Goal: Task Accomplishment & Management: Complete application form

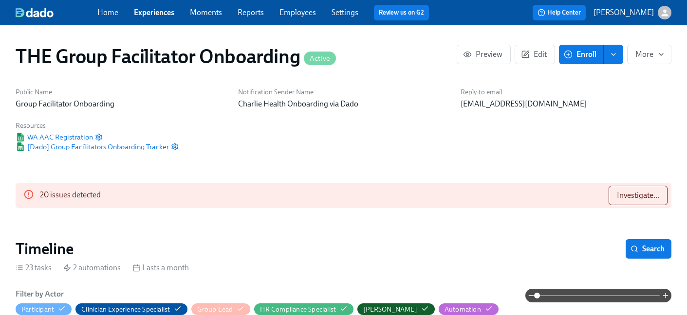
scroll to position [863, 0]
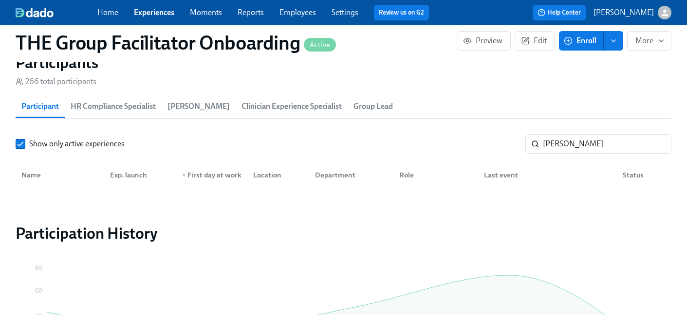
click at [157, 12] on link "Experiences" at bounding box center [154, 12] width 40 height 9
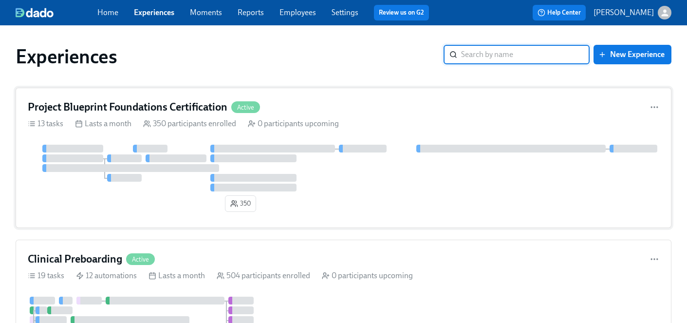
scroll to position [173, 0]
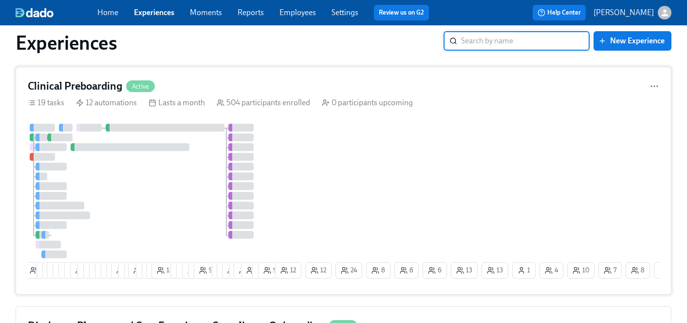
click at [347, 179] on div "4 8 5 4 24 23 15 13 13 3 3 5 7 3 8 27 4 2 19 7 7 11 18 9 8 9 4 9 7 17 14 3 23 3…" at bounding box center [343, 203] width 631 height 159
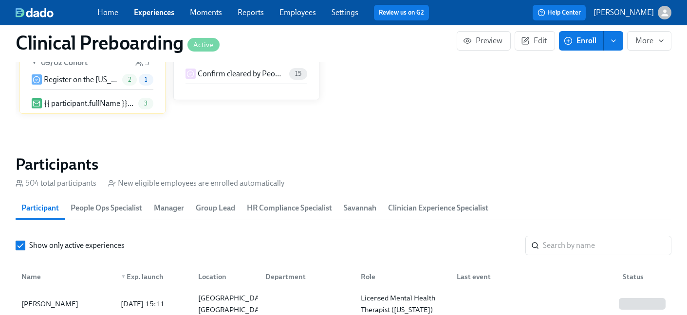
scroll to position [968, 0]
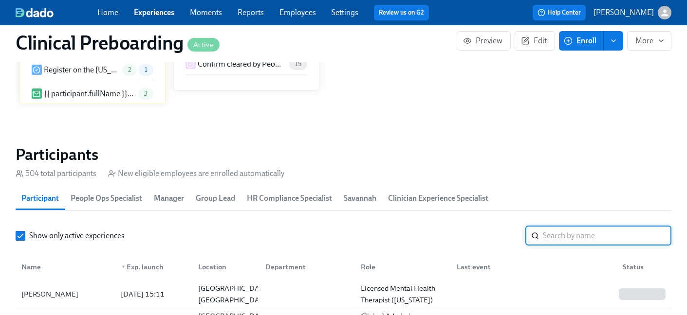
click at [562, 237] on input "search" at bounding box center [607, 235] width 129 height 19
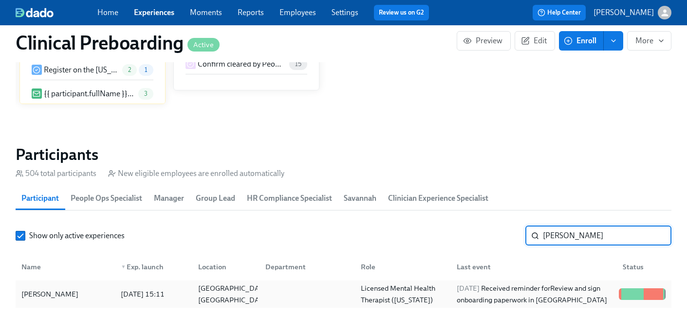
type input "[PERSON_NAME]"
click at [50, 294] on div "[PERSON_NAME]" at bounding box center [50, 295] width 65 height 12
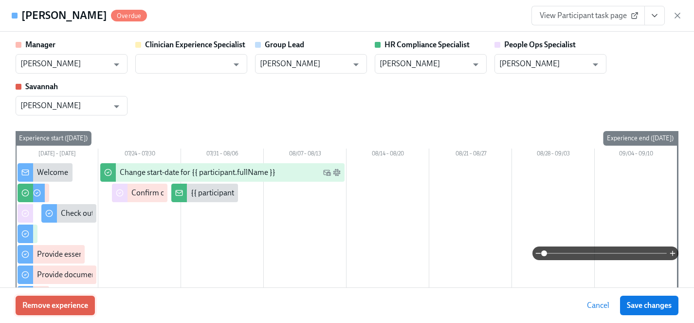
click at [40, 302] on span "Remove experience" at bounding box center [55, 305] width 66 height 10
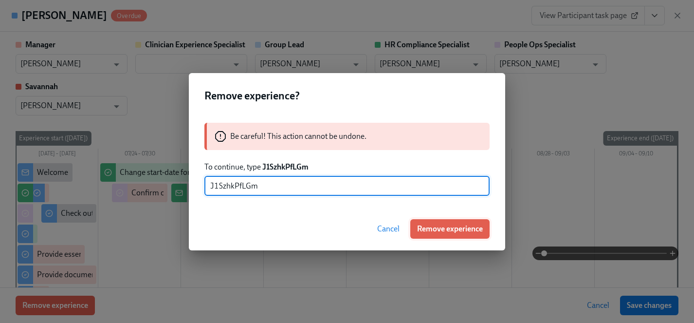
type input "J1SzhkPfLGm"
click at [456, 228] on span "Remove experience" at bounding box center [450, 229] width 66 height 10
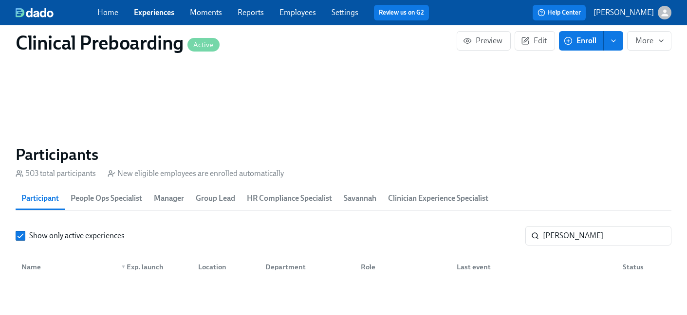
scroll to position [0, 12874]
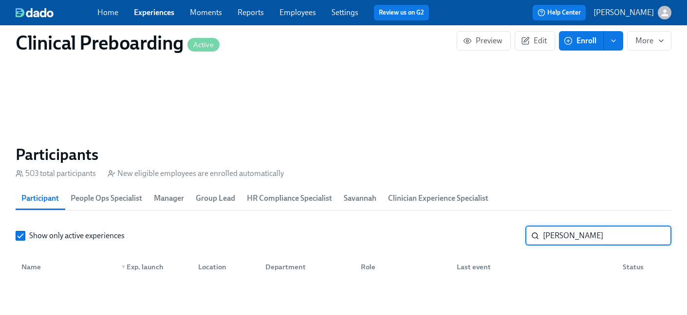
drag, startPoint x: 588, startPoint y: 238, endPoint x: 532, endPoint y: 238, distance: 56.5
click at [532, 238] on div "[PERSON_NAME] ​" at bounding box center [598, 235] width 146 height 19
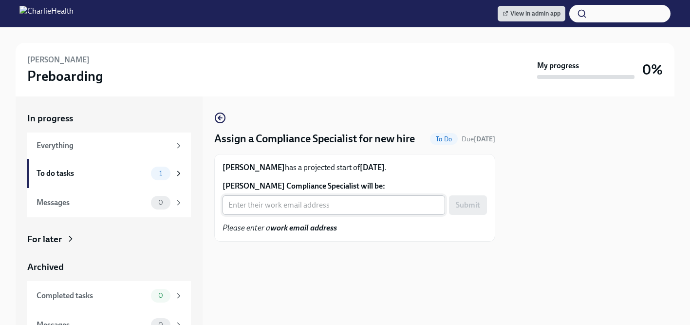
click at [279, 205] on input "Marty Williams's Compliance Specialist will be:" at bounding box center [333, 204] width 222 height 19
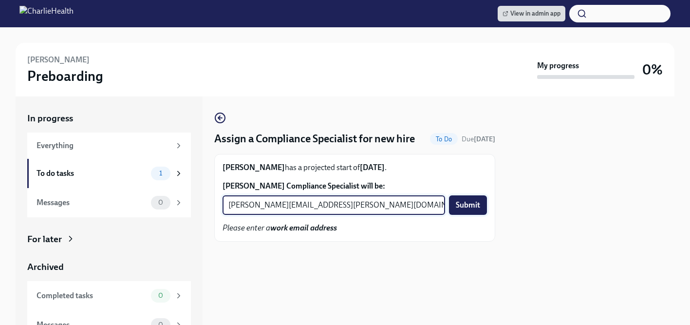
type input "tyler.pieper@charliehealth.com"
click at [461, 205] on span "Submit" at bounding box center [468, 205] width 24 height 10
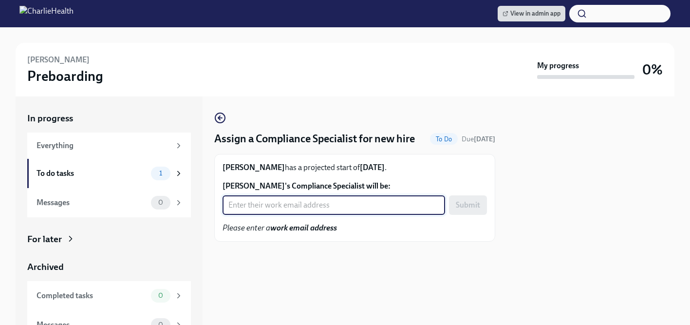
click at [298, 196] on input "Yassi Omshehe's Compliance Specialist will be:" at bounding box center [333, 204] width 222 height 19
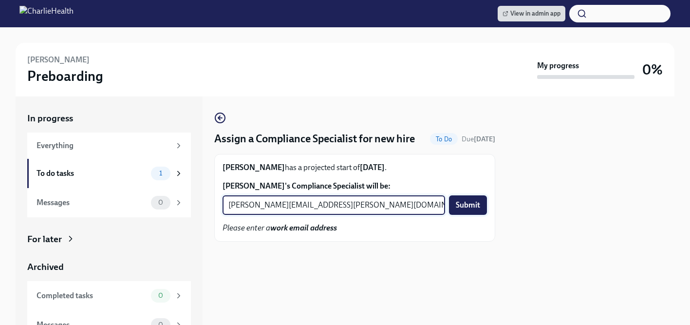
type input "kristy.johnson@charliehealth.com"
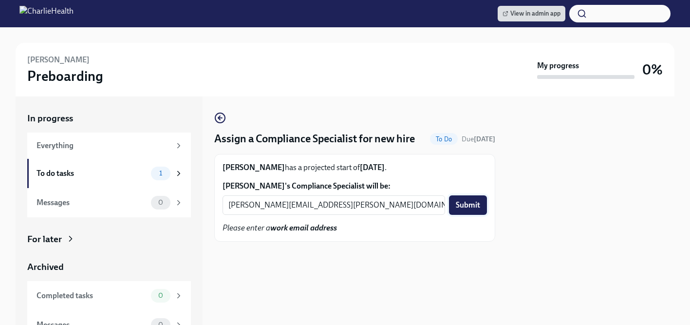
click at [472, 205] on span "Submit" at bounding box center [468, 205] width 24 height 10
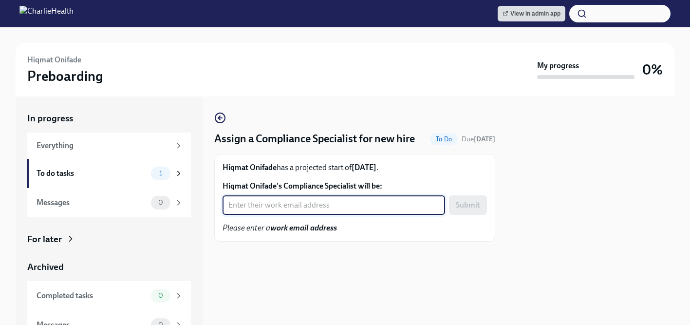
click at [283, 203] on input "Hiqmat Onifade's Compliance Specialist will be:" at bounding box center [333, 204] width 222 height 19
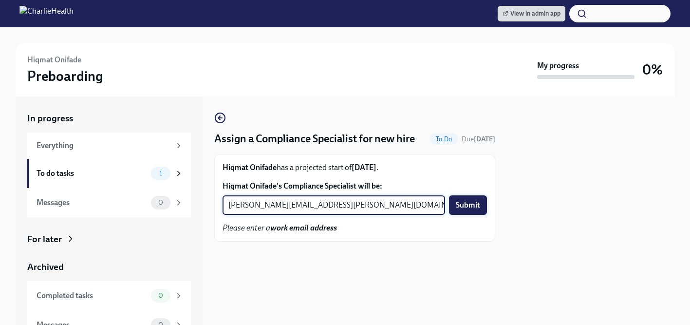
type input "tyler.pieper@charliehealth.com"
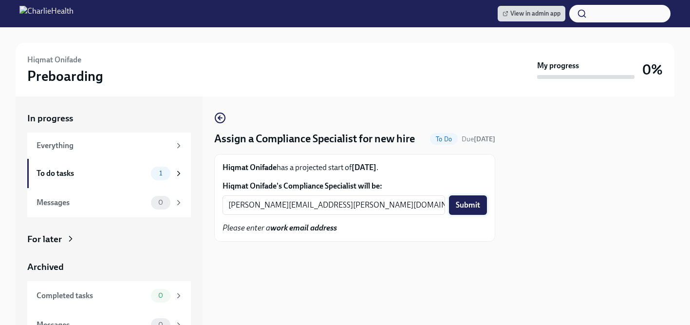
click at [468, 210] on button "Submit" at bounding box center [468, 204] width 38 height 19
